Goal: Information Seeking & Learning: Learn about a topic

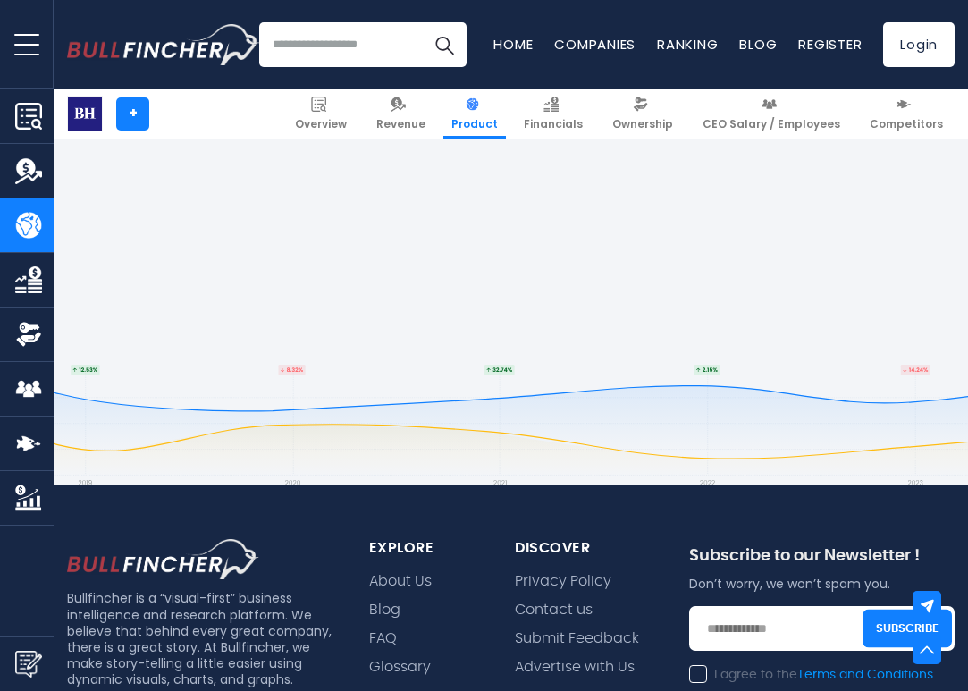
scroll to position [4241, 0]
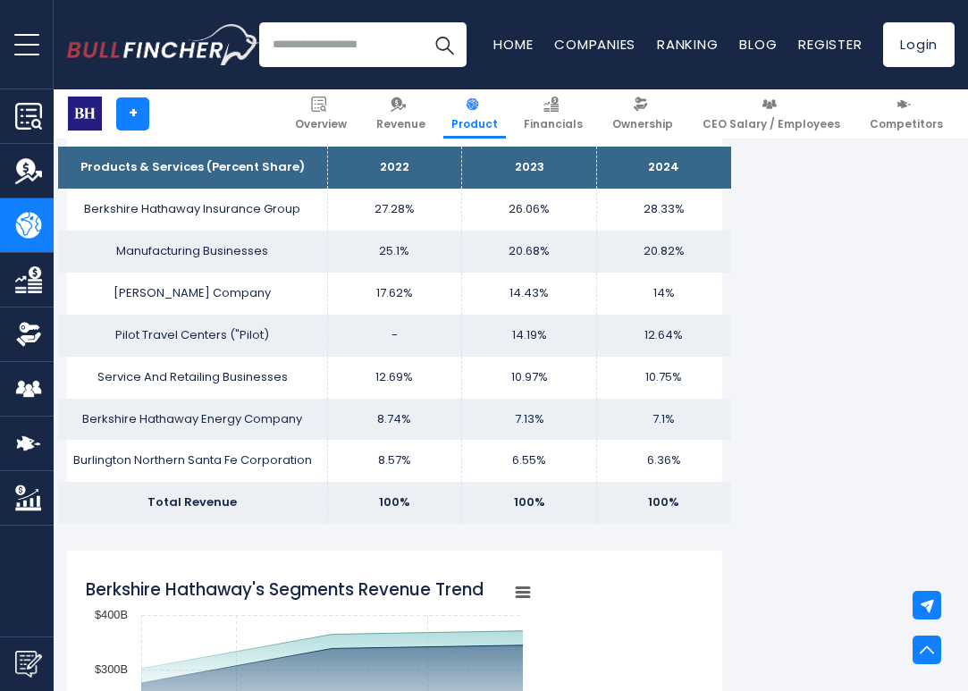
scroll to position [69, 0]
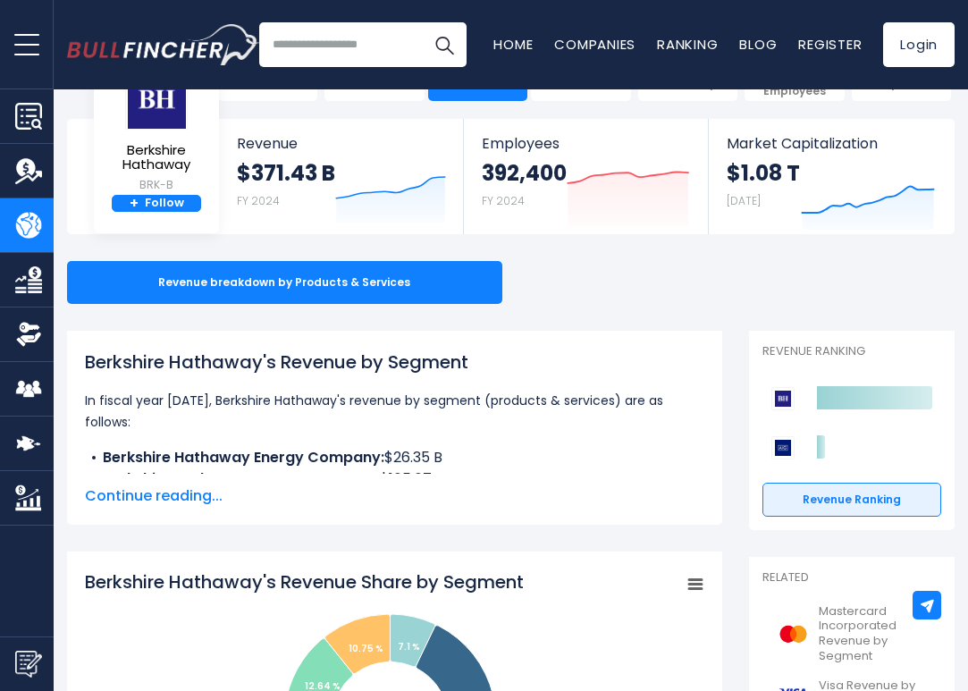
click at [137, 496] on span "Continue reading..." at bounding box center [394, 495] width 619 height 21
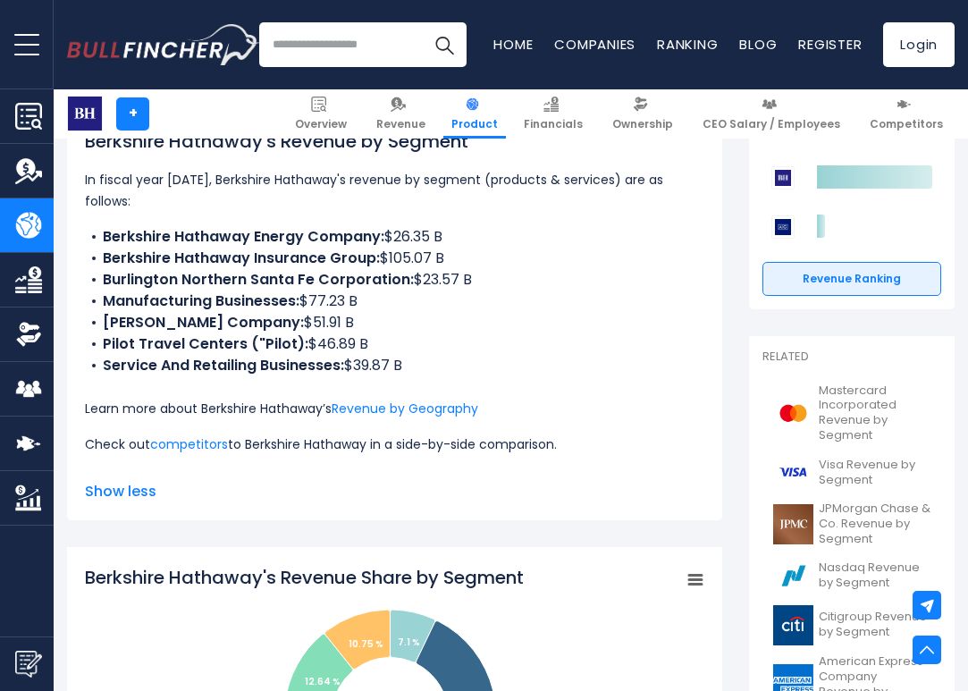
scroll to position [290, 0]
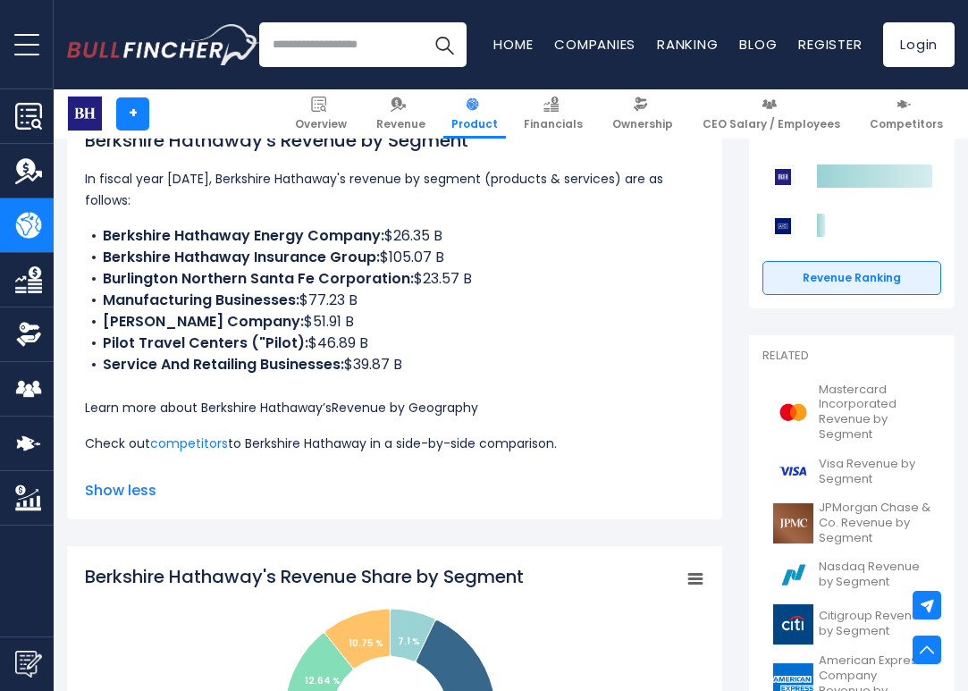
click at [427, 399] on link "Revenue by Geography" at bounding box center [404, 408] width 147 height 18
click at [526, 289] on li "Manufacturing Businesses: $77.23 B" at bounding box center [394, 299] width 619 height 21
click at [437, 399] on link "Revenue by Geography" at bounding box center [404, 408] width 147 height 18
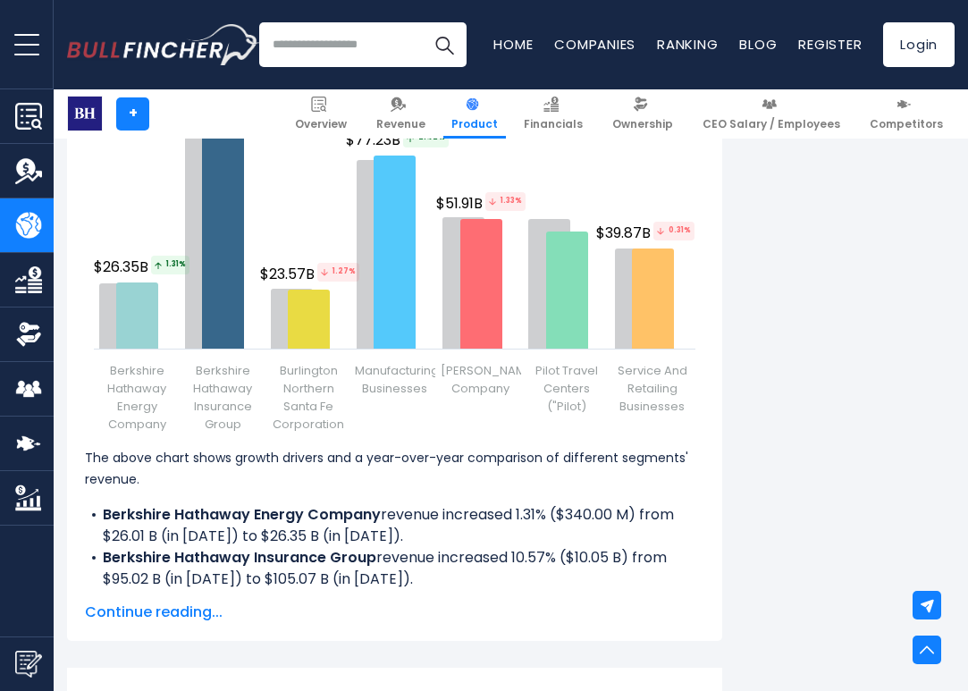
scroll to position [2578, 0]
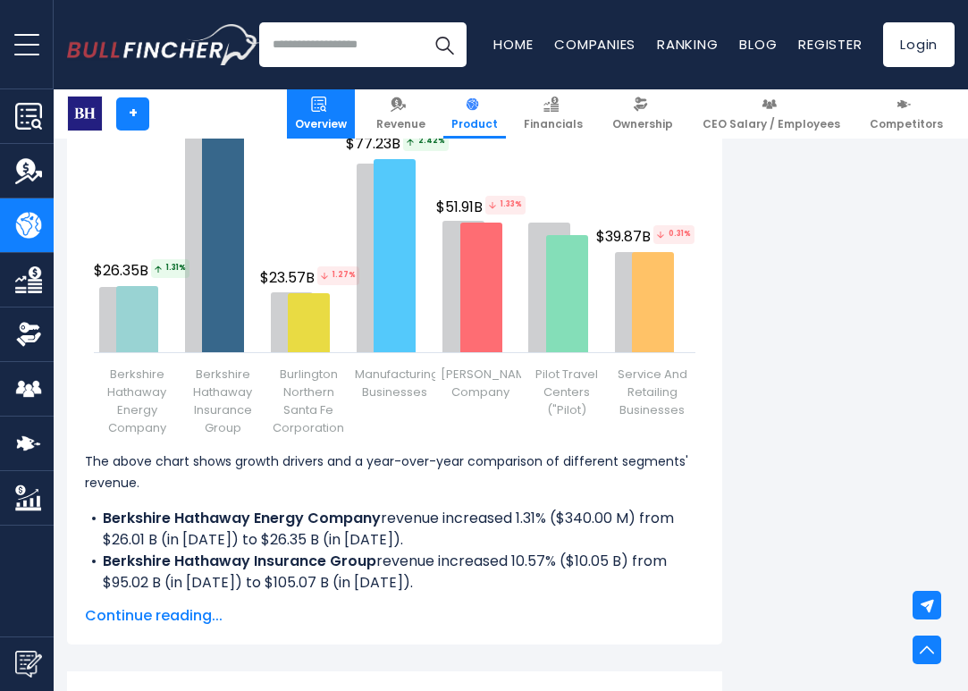
click at [355, 114] on link "Overview" at bounding box center [321, 113] width 68 height 49
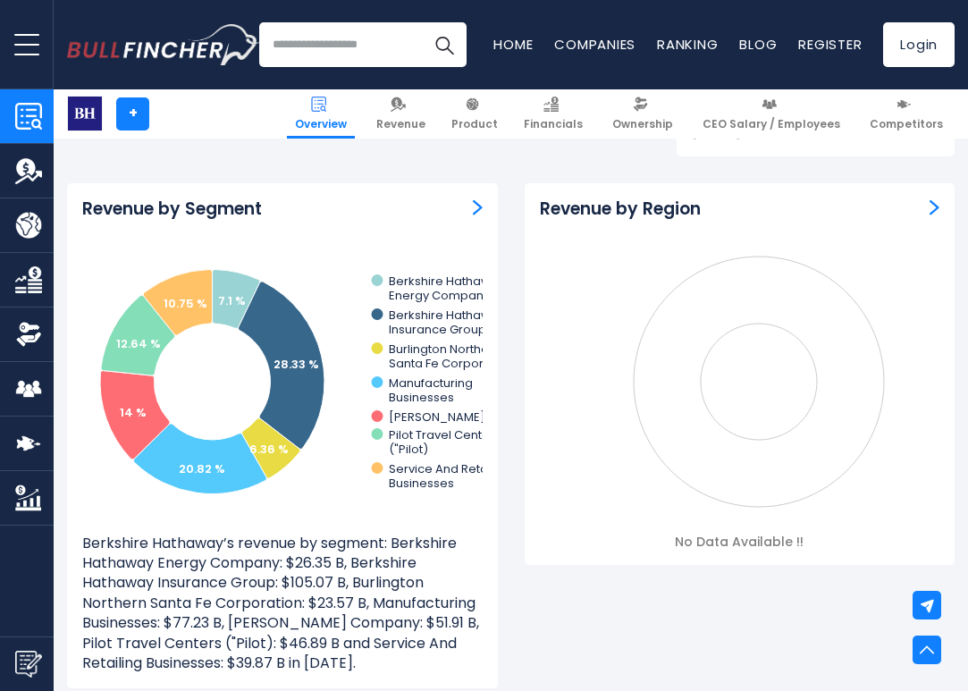
click at [478, 201] on img "Revenue by Segment" at bounding box center [478, 207] width 10 height 16
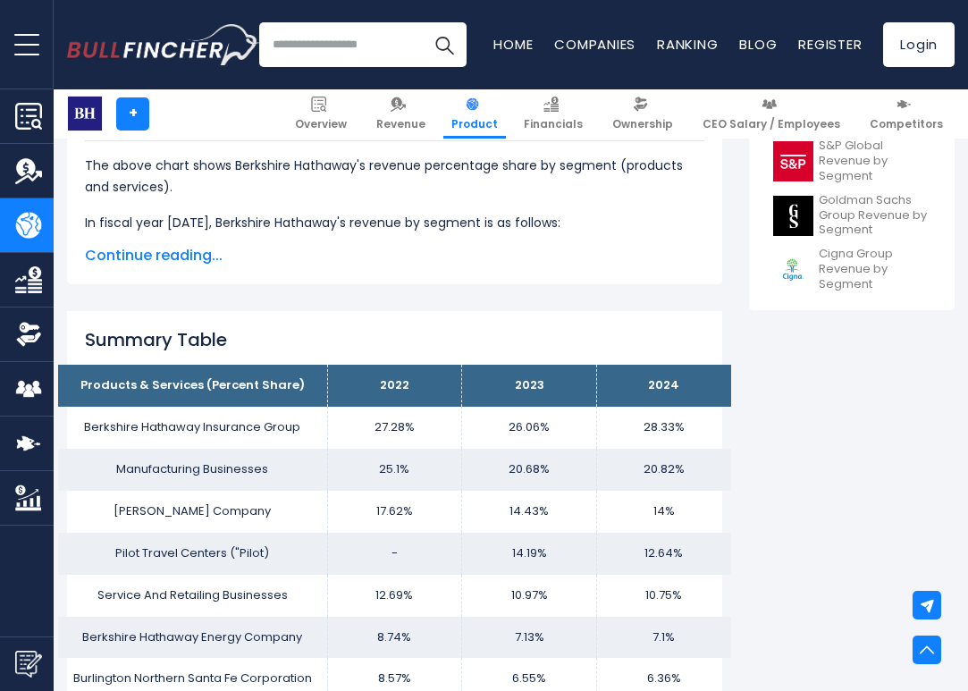
click at [180, 454] on td "Manufacturing Businesses" at bounding box center [192, 470] width 269 height 42
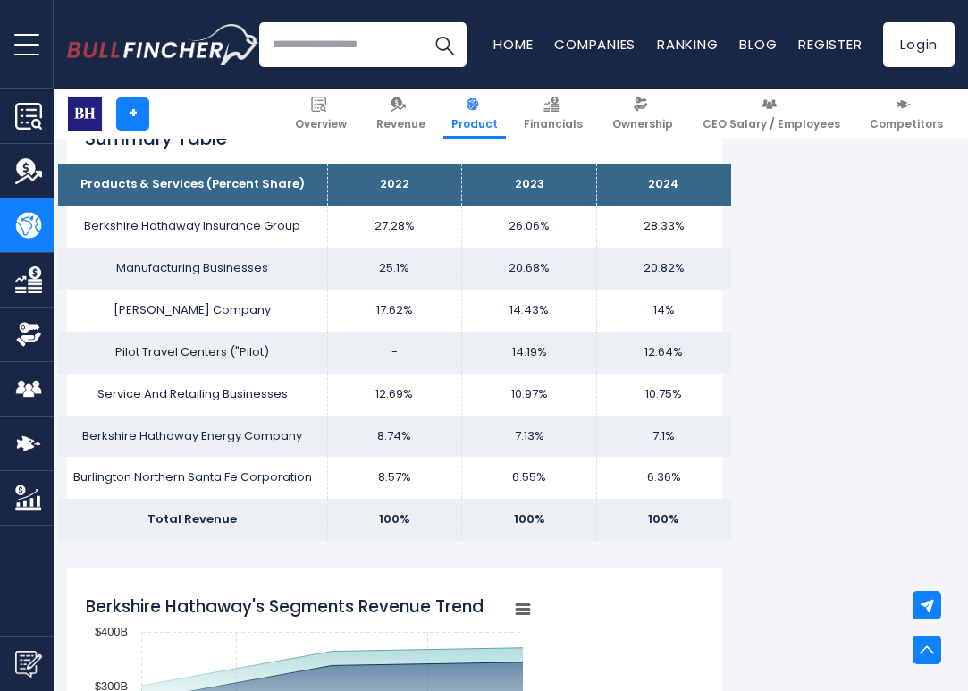
scroll to position [1129, 0]
click at [397, 1] on div "Recent searches Trending searches Apple Overview" at bounding box center [510, 44] width 887 height 89
